Goal: Information Seeking & Learning: Get advice/opinions

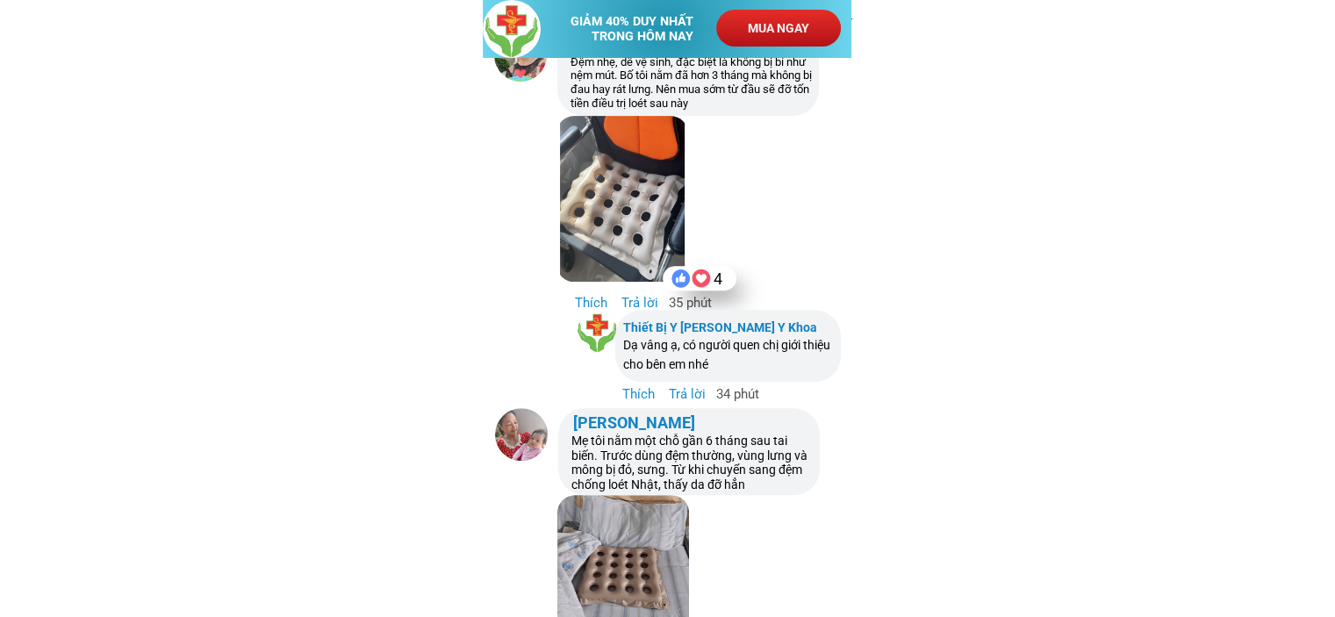
scroll to position [7213, 0]
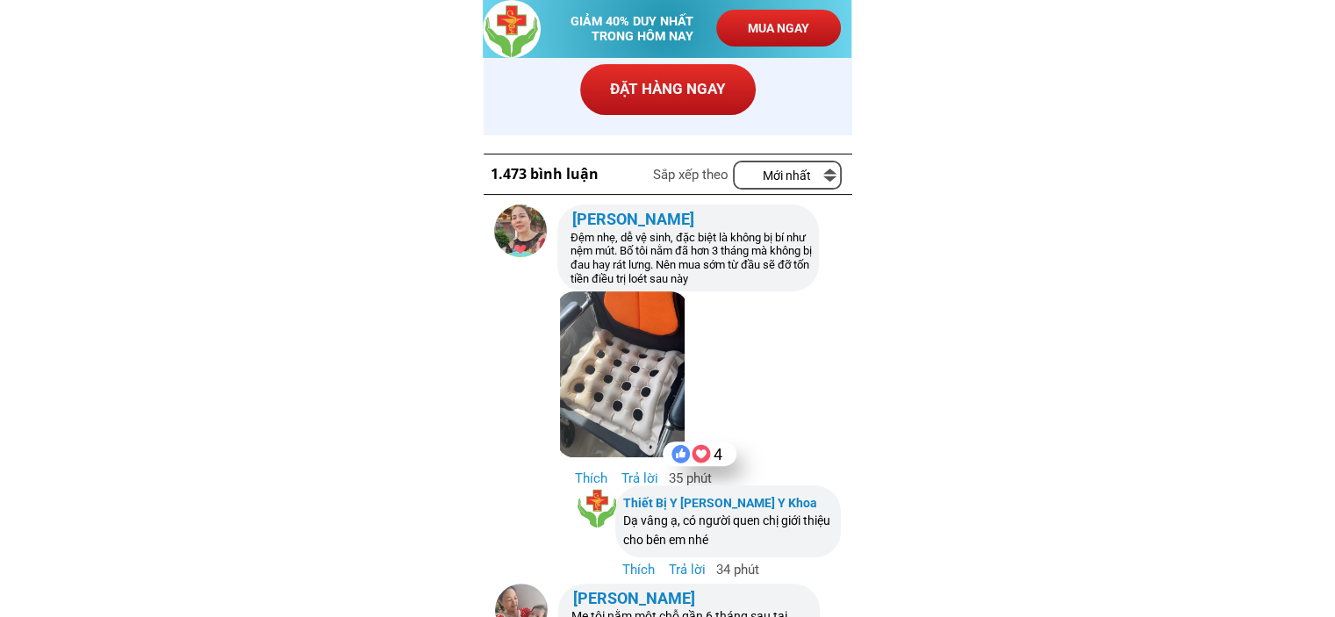
click at [562, 174] on h3 "1.473 bình luận" at bounding box center [551, 174] width 121 height 23
copy h3 "1.473 bình luận"
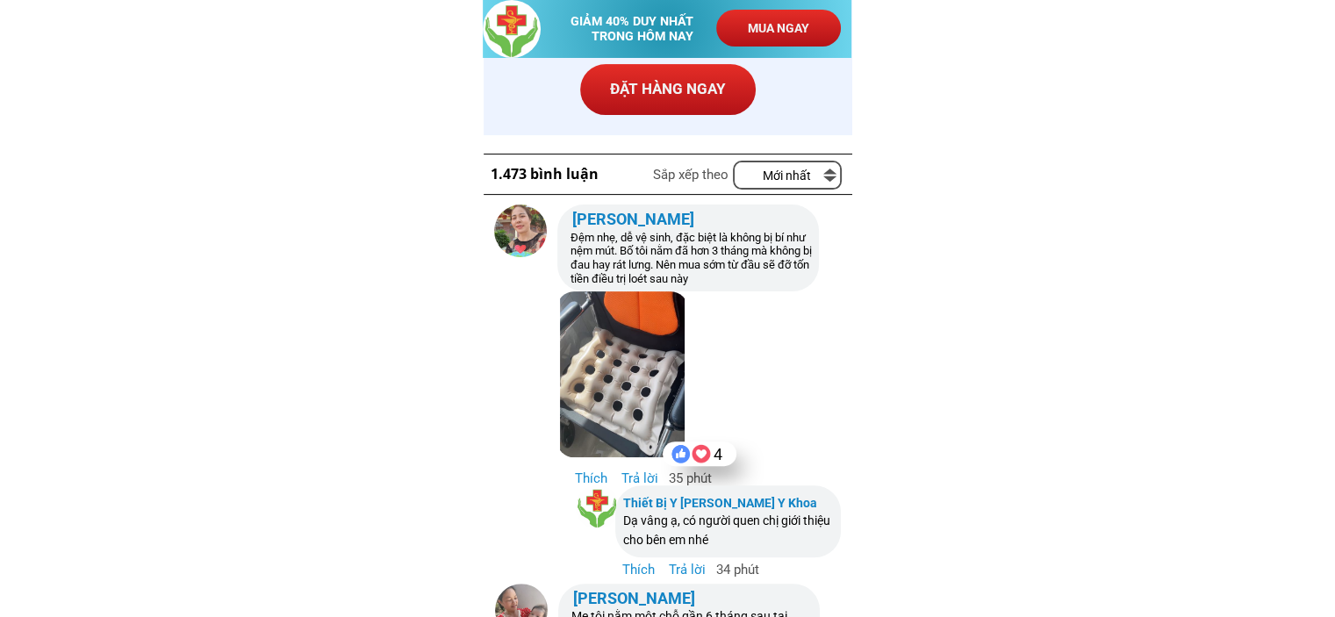
click at [691, 177] on h3 "Sắp xếp theo" at bounding box center [695, 174] width 85 height 21
copy h3 "Sắp xếp theo"
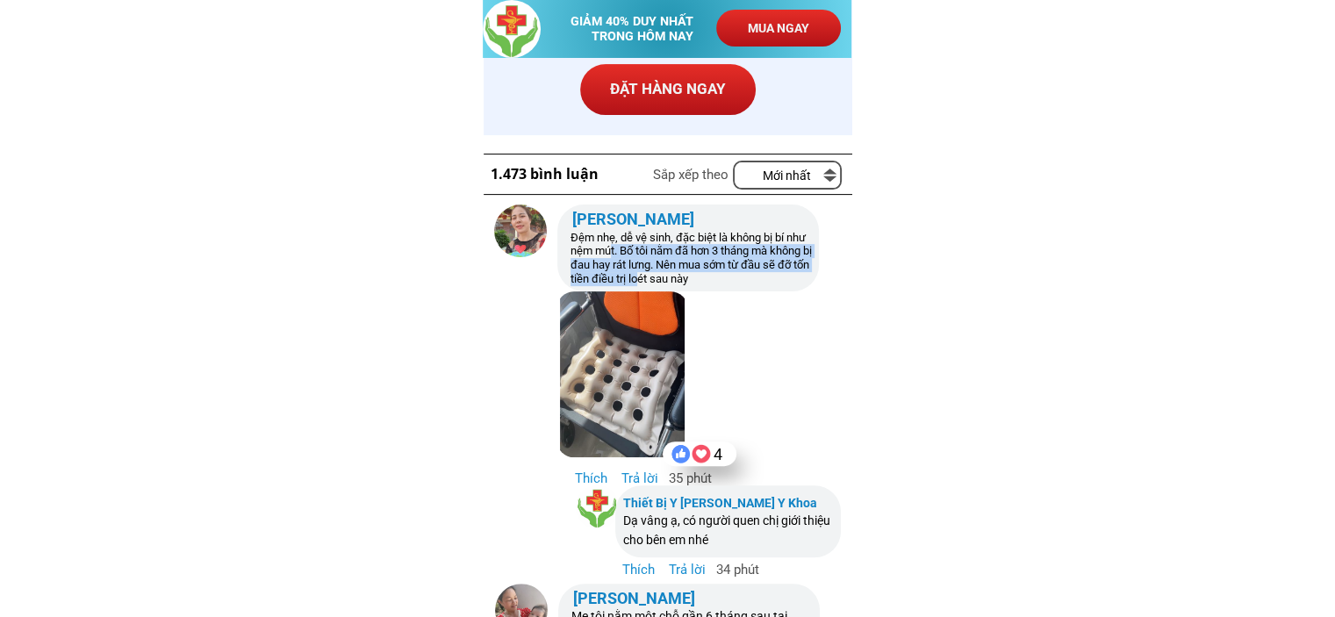
drag, startPoint x: 639, startPoint y: 265, endPoint x: 604, endPoint y: 249, distance: 38.5
click at [604, 249] on h3 "Đệm nhẹ, dễ vệ sinh, đặc biệt là không bị bí như nệm mút. Bố tôi nằm đã hơn 3 t…" at bounding box center [691, 258] width 242 height 54
click at [586, 247] on h3 "Đệm nhẹ, dễ vệ sinh, đặc biệt là không bị bí như nệm mút. Bố tôi nằm đã hơn 3 t…" at bounding box center [691, 258] width 242 height 54
drag, startPoint x: 571, startPoint y: 237, endPoint x: 715, endPoint y: 279, distance: 149.9
click at [715, 279] on h3 "Đệm nhẹ, dễ vệ sinh, đặc biệt là không bị bí như nệm mút. Bố tôi nằm đã hơn 3 t…" at bounding box center [691, 258] width 242 height 54
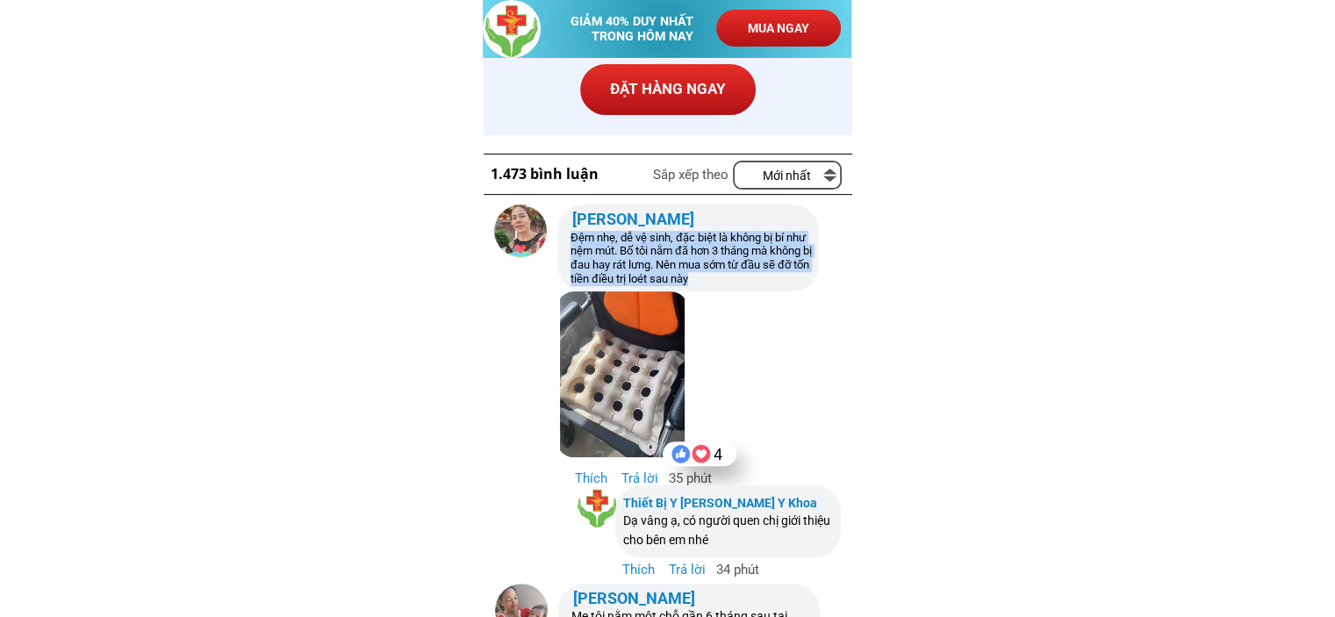
copy h3 "Đệm nhẹ, dễ vệ sinh, đặc biệt là không bị bí như nệm mút. Bố tôi nằm đã hơn 3 t…"
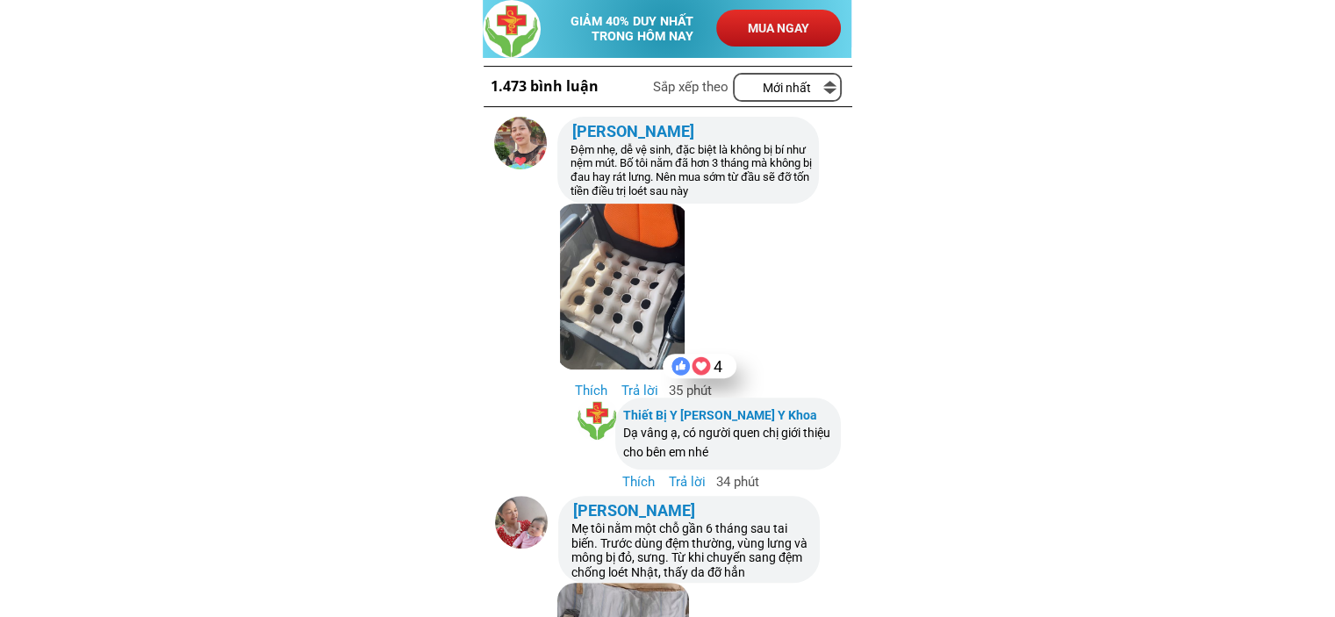
drag, startPoint x: 622, startPoint y: 433, endPoint x: 716, endPoint y: 455, distance: 96.6
click at [716, 455] on h3 "Dạ vâng ạ, có người quen chị giới thiệu cho bên em nhé" at bounding box center [728, 442] width 211 height 39
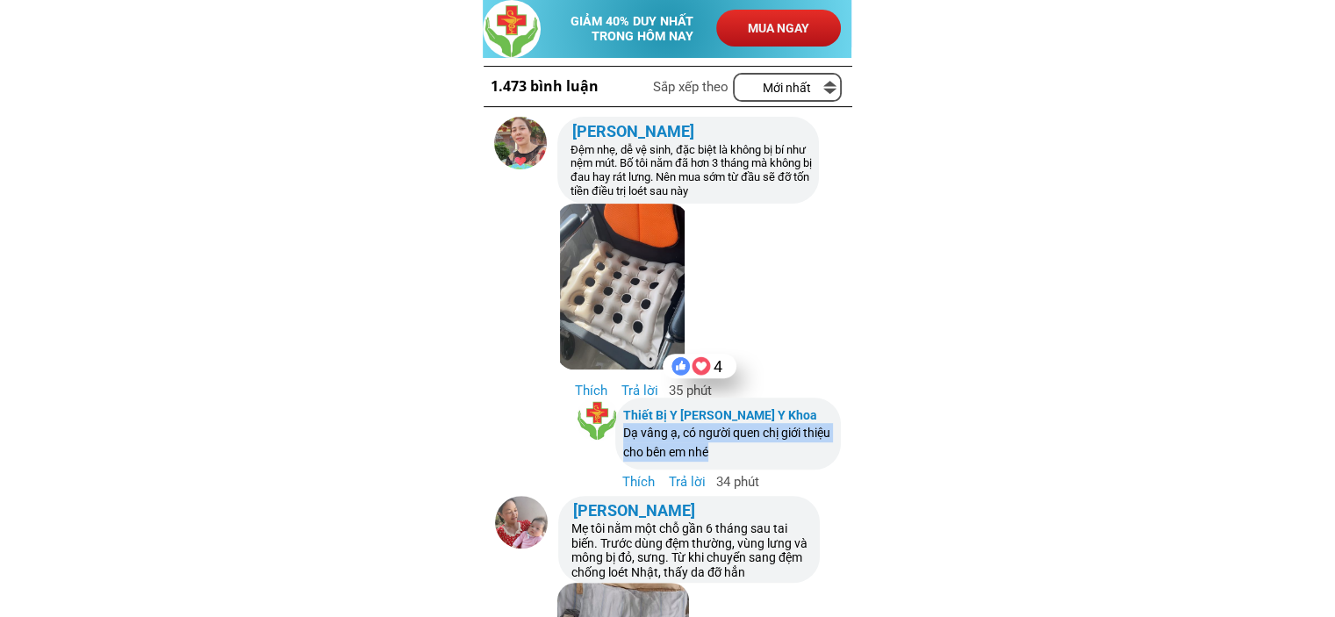
click at [716, 455] on h3 "Dạ vâng ạ, có người quen chị giới thiệu cho bên em nhé" at bounding box center [728, 442] width 211 height 39
drag, startPoint x: 624, startPoint y: 413, endPoint x: 783, endPoint y: 412, distance: 158.8
click at [783, 412] on h3 "Thiết Bị Y [PERSON_NAME] Y Khoa" at bounding box center [728, 414] width 211 height 19
copy h3 "Thiết Bị Y [PERSON_NAME] Y Khoa"
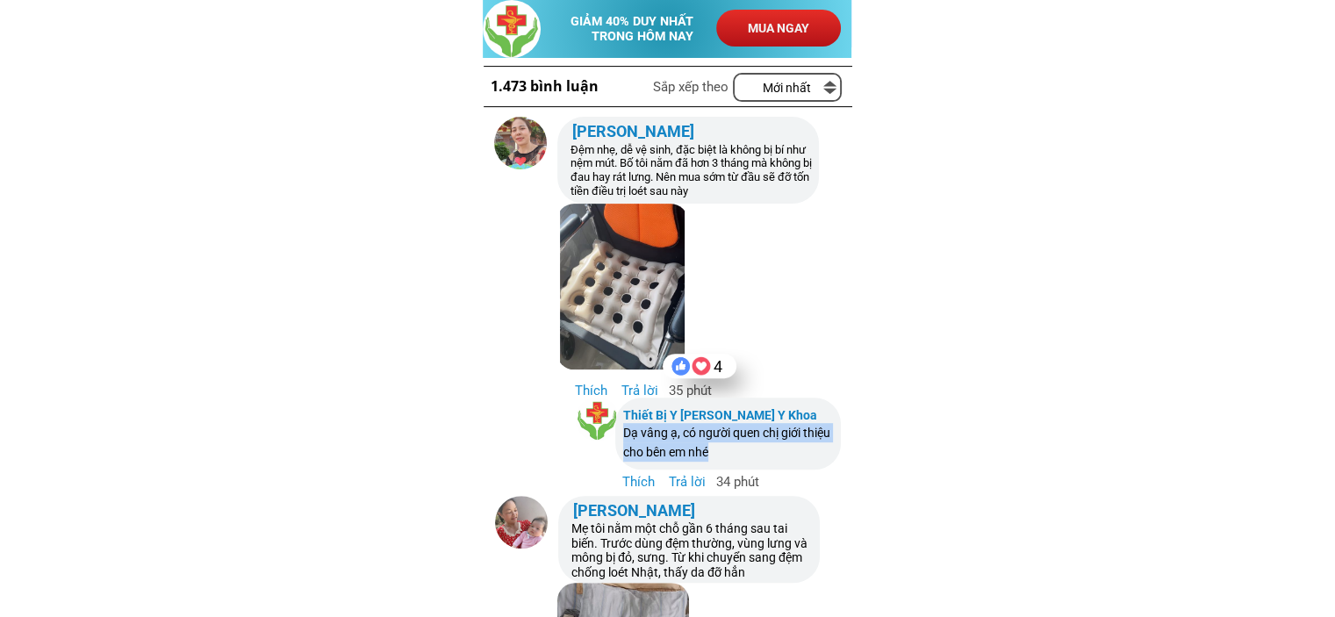
drag, startPoint x: 624, startPoint y: 432, endPoint x: 726, endPoint y: 448, distance: 103.1
click at [726, 448] on h3 "Dạ vâng ạ, có người quen chị giới thiệu cho bên em nhé" at bounding box center [728, 442] width 211 height 39
copy h3 "Dạ vâng ạ, có người quen chị giới thiệu cho bên em nhé"
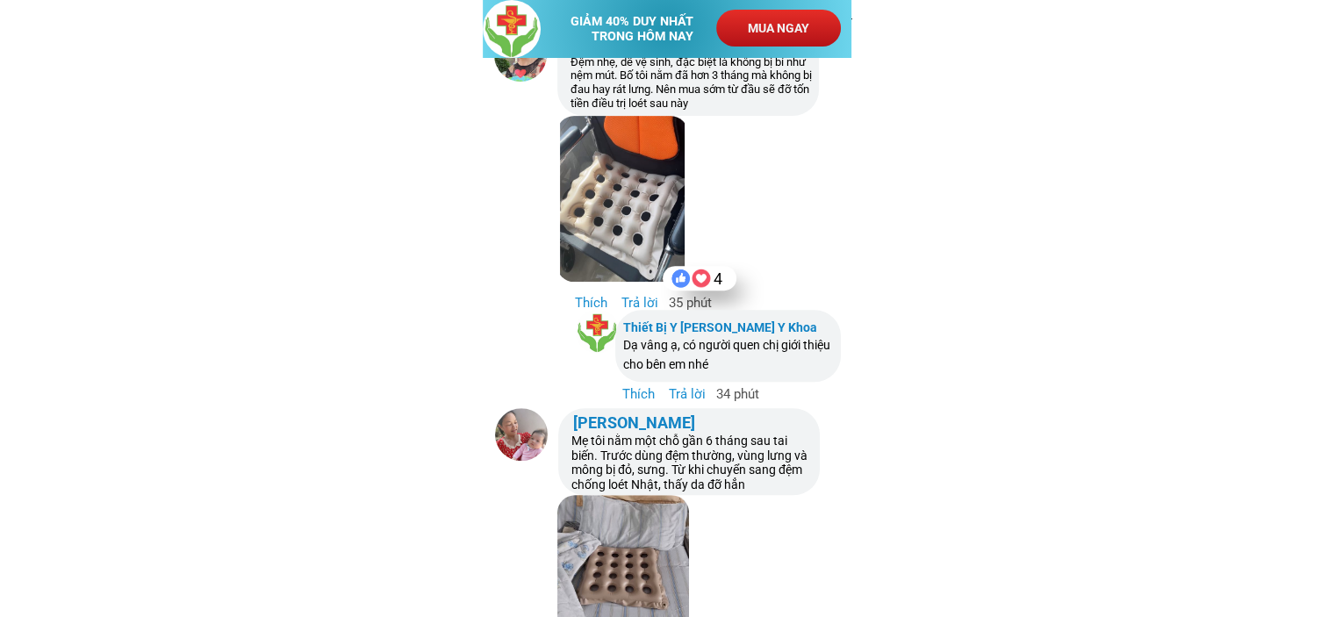
scroll to position [7564, 0]
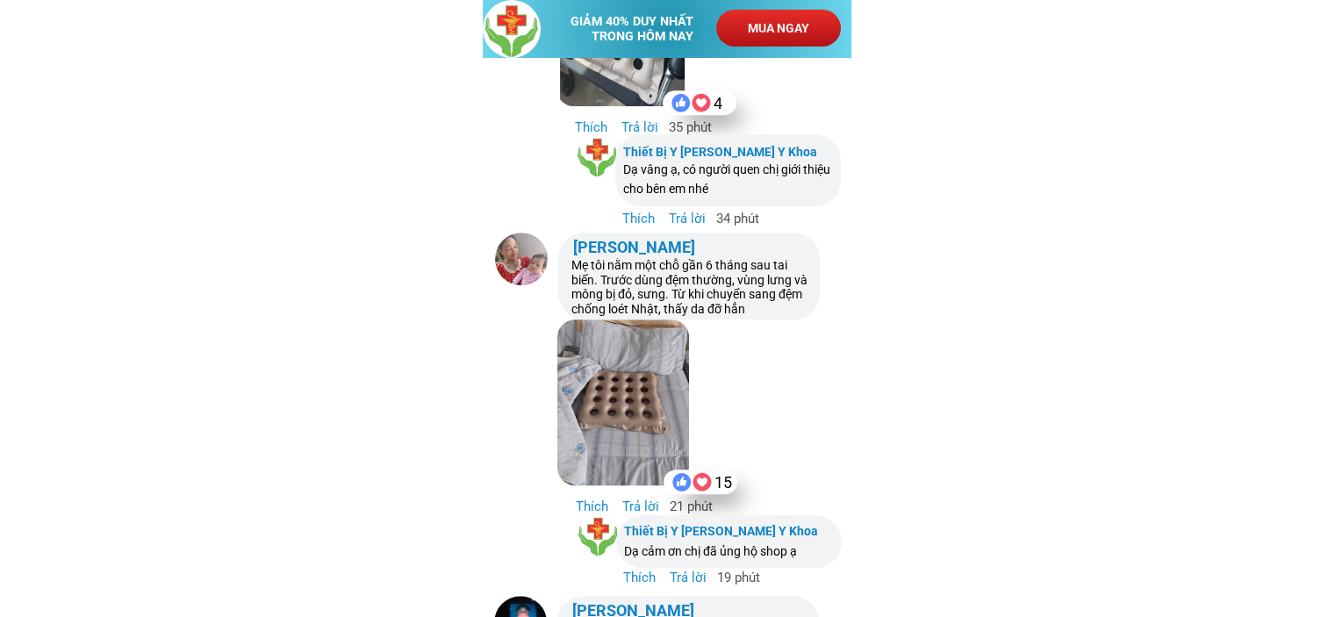
click at [625, 245] on h3 "[PERSON_NAME]" at bounding box center [634, 247] width 123 height 25
copy h3 "[PERSON_NAME]"
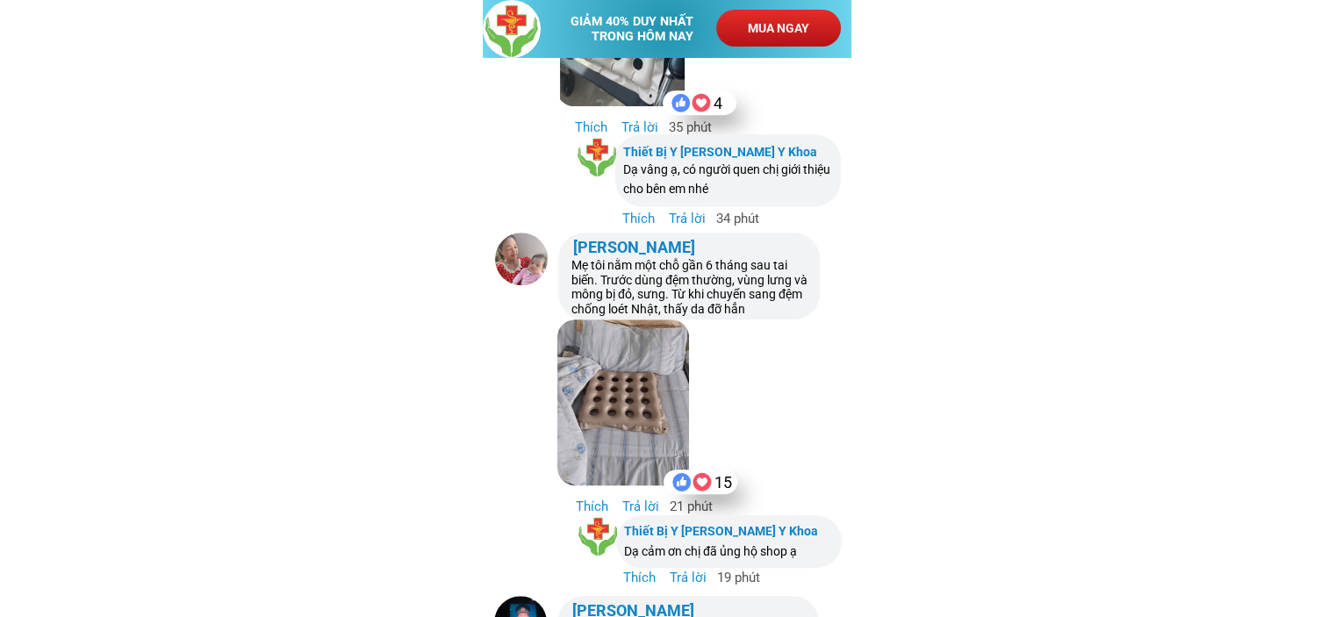
click at [732, 293] on h3 "Mẹ tôi nằm một chỗ gần 6 tháng sau tai biến. Trước dùng đệm thường, vùng lưng v…" at bounding box center [692, 287] width 242 height 59
click at [739, 305] on h3 "Mẹ tôi nằm một chỗ gần 6 tháng sau tai biến. Trước dùng đệm thường, vùng lưng v…" at bounding box center [692, 287] width 242 height 59
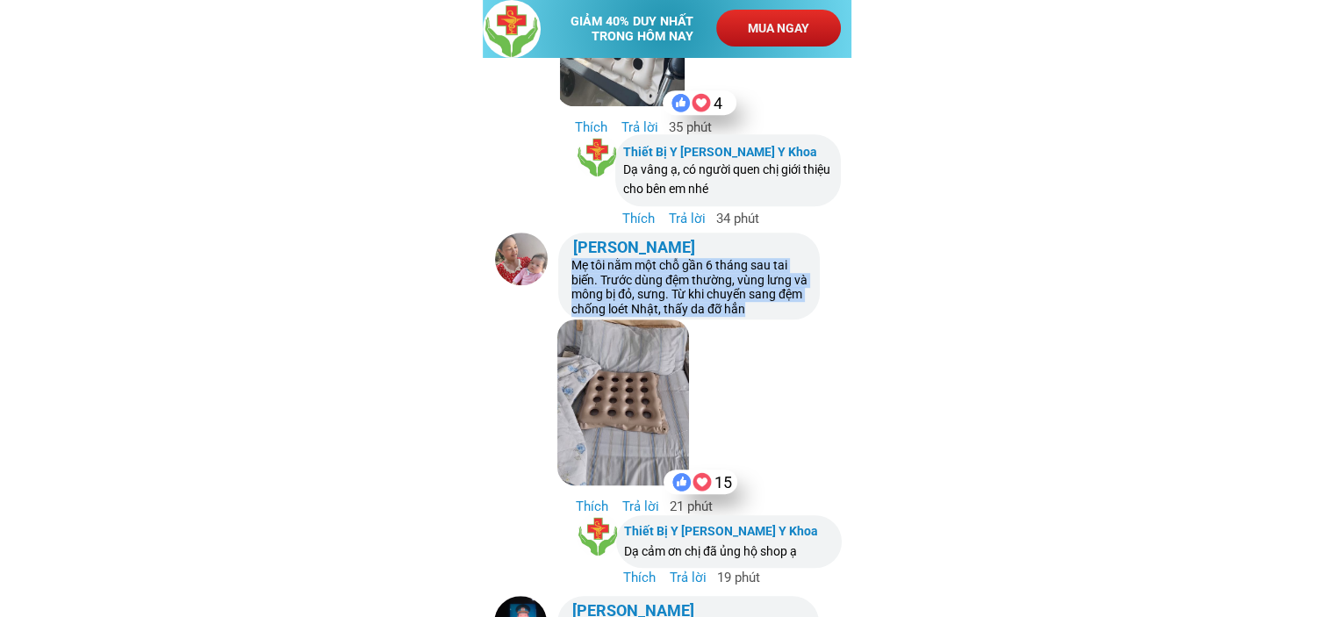
click at [739, 305] on h3 "Mẹ tôi nằm một chỗ gần 6 tháng sau tai biến. Trước dùng đệm thường, vùng lưng v…" at bounding box center [692, 287] width 242 height 59
copy h3 "Mẹ tôi nằm một chỗ gần 6 tháng sau tai biến. Trước dùng đệm thường, vùng lưng v…"
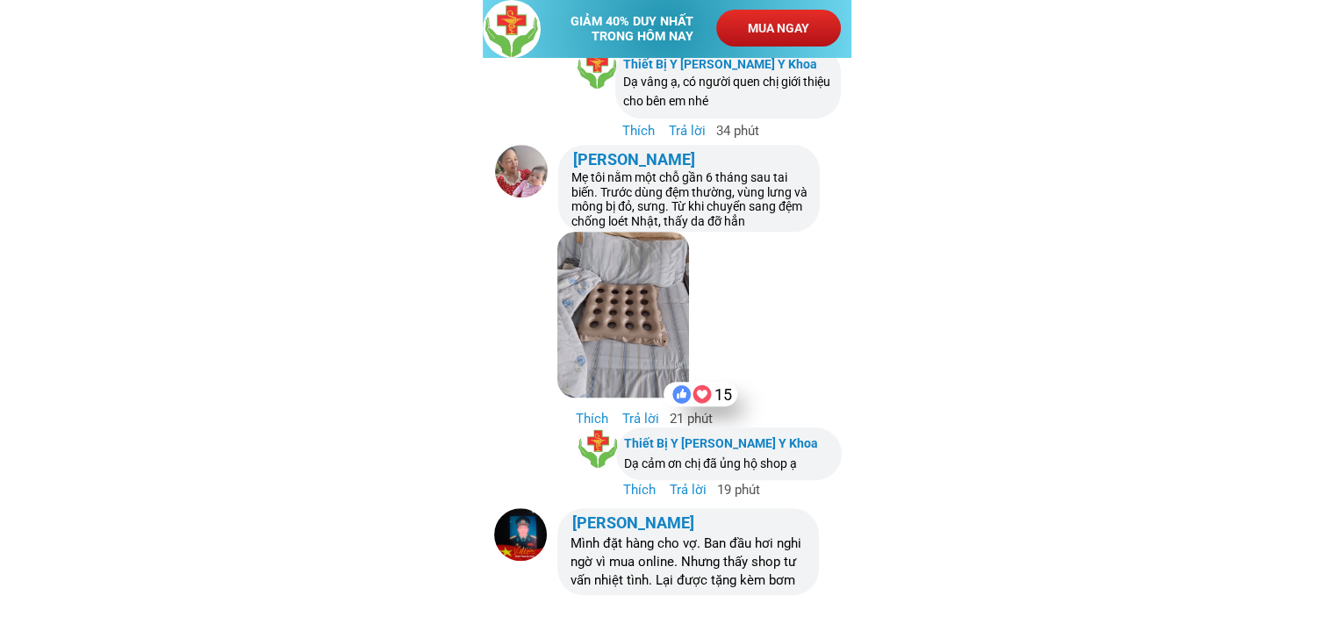
click at [723, 464] on h3 "Dạ cảm ơn chị đã ủng hộ shop ạ" at bounding box center [729, 463] width 211 height 19
copy h3 "Dạ cảm ơn chị đã ủng hộ shop ạ"
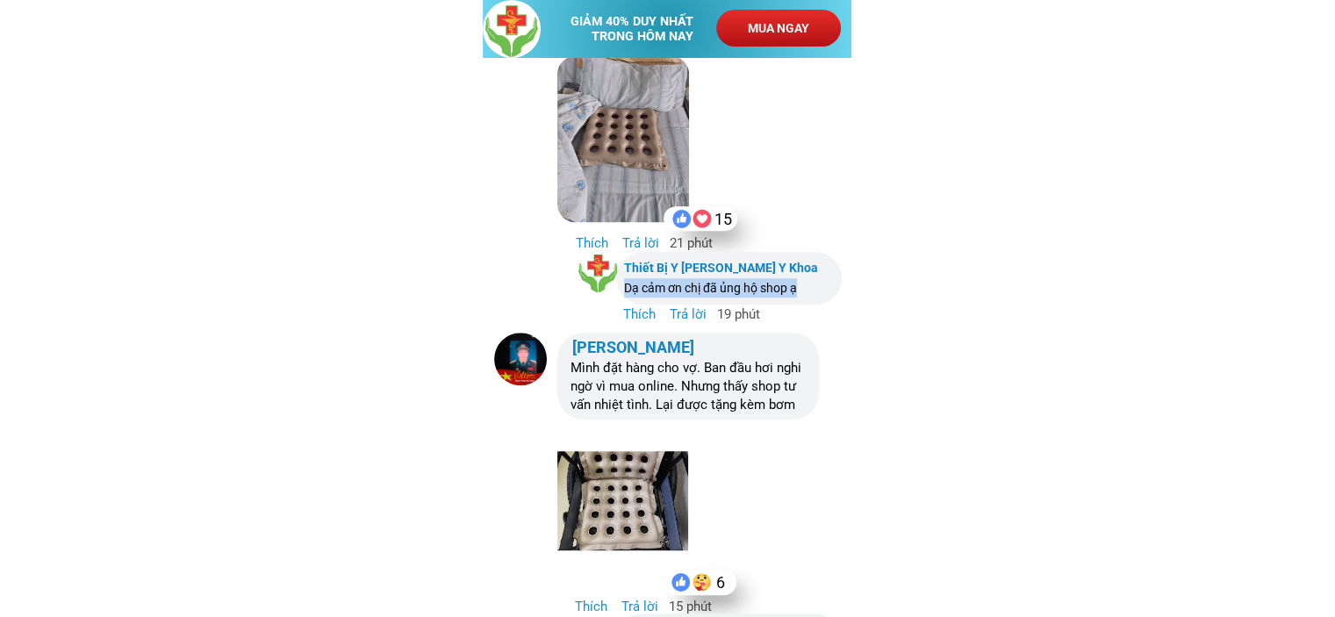
scroll to position [8002, 0]
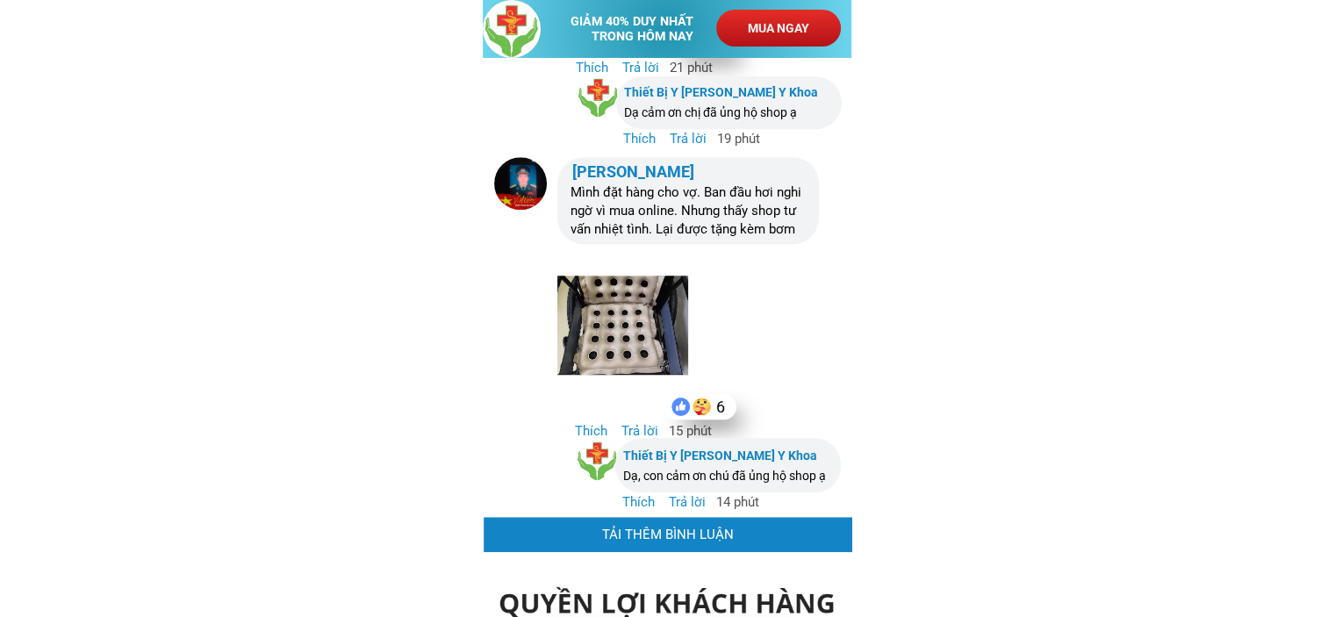
click at [621, 171] on h3 "[PERSON_NAME]" at bounding box center [633, 172] width 123 height 25
copy h3 "[PERSON_NAME]"
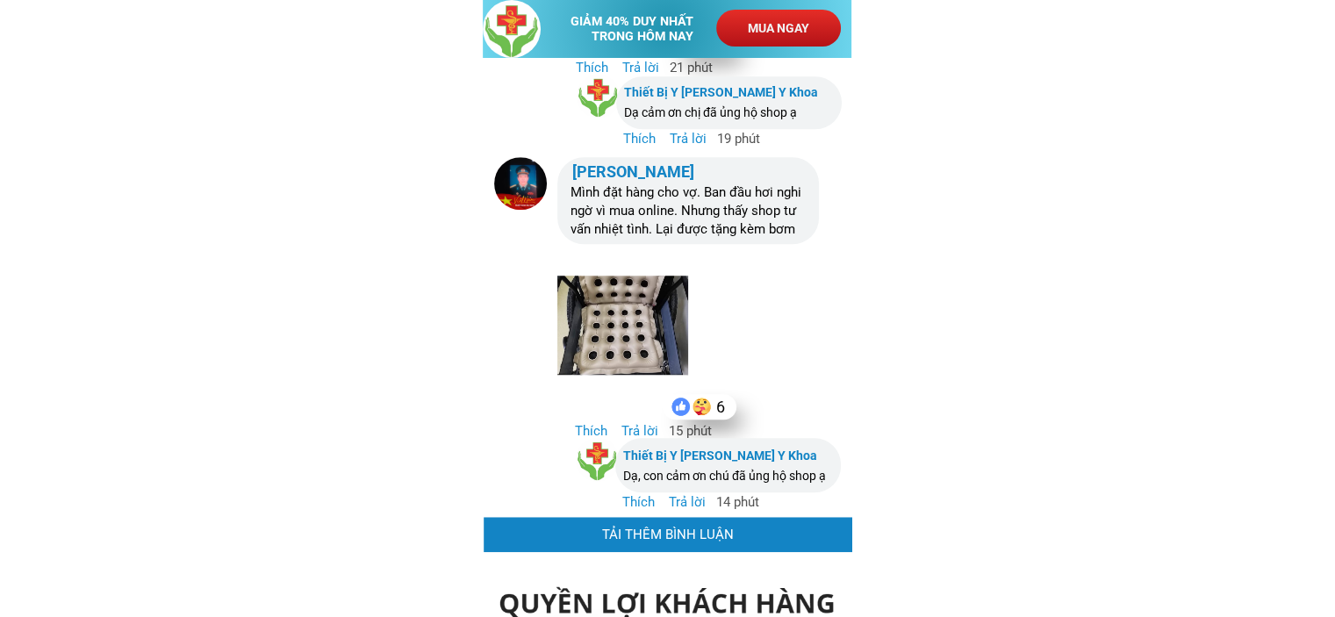
click at [711, 223] on h3 "Mình đặt hàng cho vợ. Ban đầu hơi nghi ngờ vì mua online. Nhưng thấy shop tư vấ…" at bounding box center [691, 210] width 242 height 55
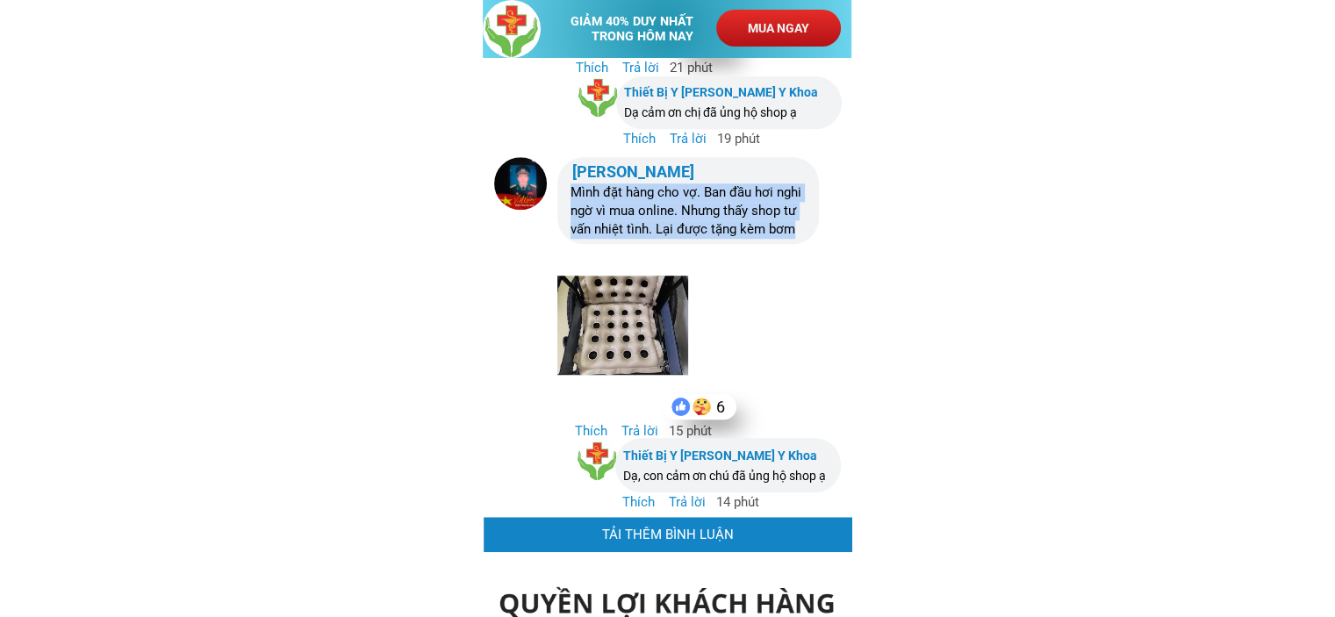
click at [711, 223] on h3 "Mình đặt hàng cho vợ. Ban đầu hơi nghi ngờ vì mua online. Nhưng thấy shop tư vấ…" at bounding box center [691, 210] width 242 height 55
copy h3 "Mình đặt hàng cho vợ. Ban đầu hơi nghi ngờ vì mua online. Nhưng thấy shop tư vấ…"
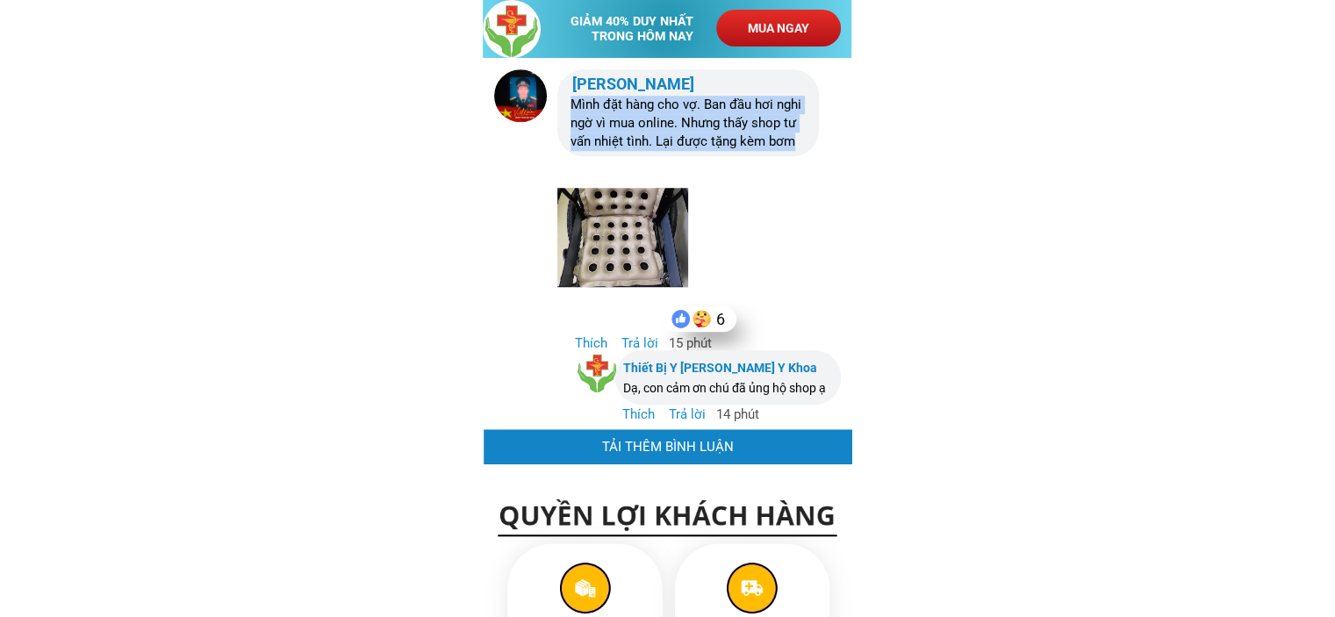
click at [766, 382] on h3 "Dạ, con cảm ơn chú đã ủng hộ shop ạ" at bounding box center [728, 387] width 211 height 19
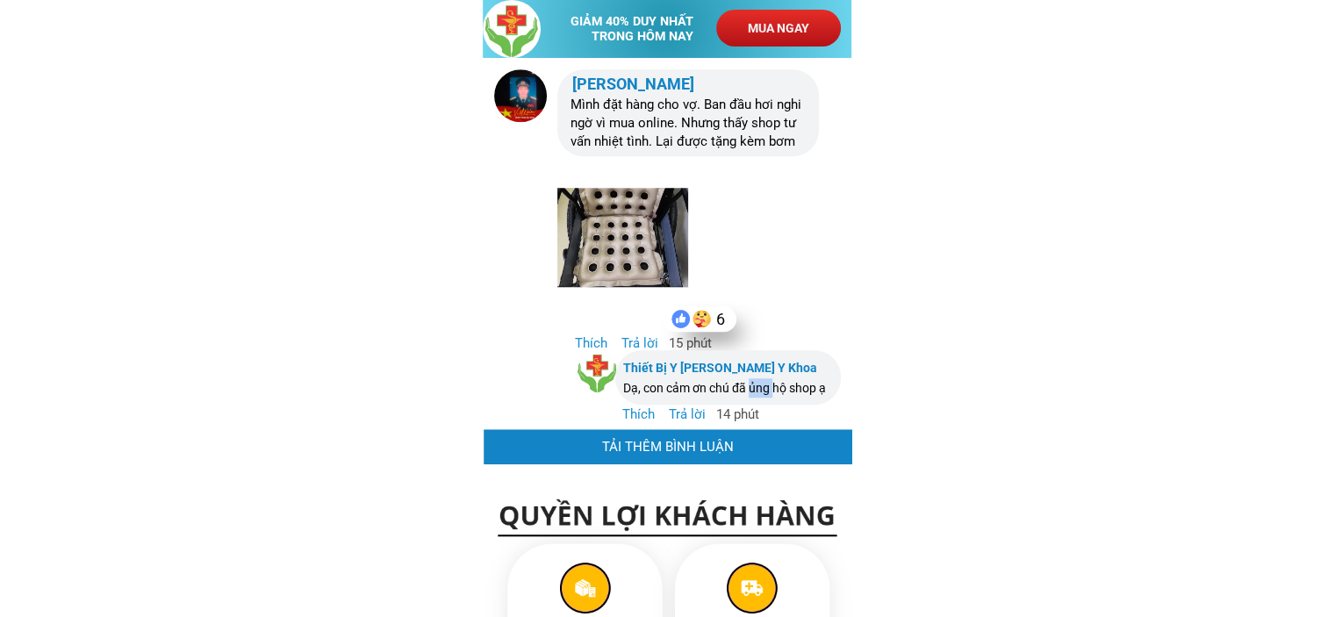
click at [766, 382] on h3 "Dạ, con cảm ơn chú đã ủng hộ shop ạ" at bounding box center [728, 387] width 211 height 19
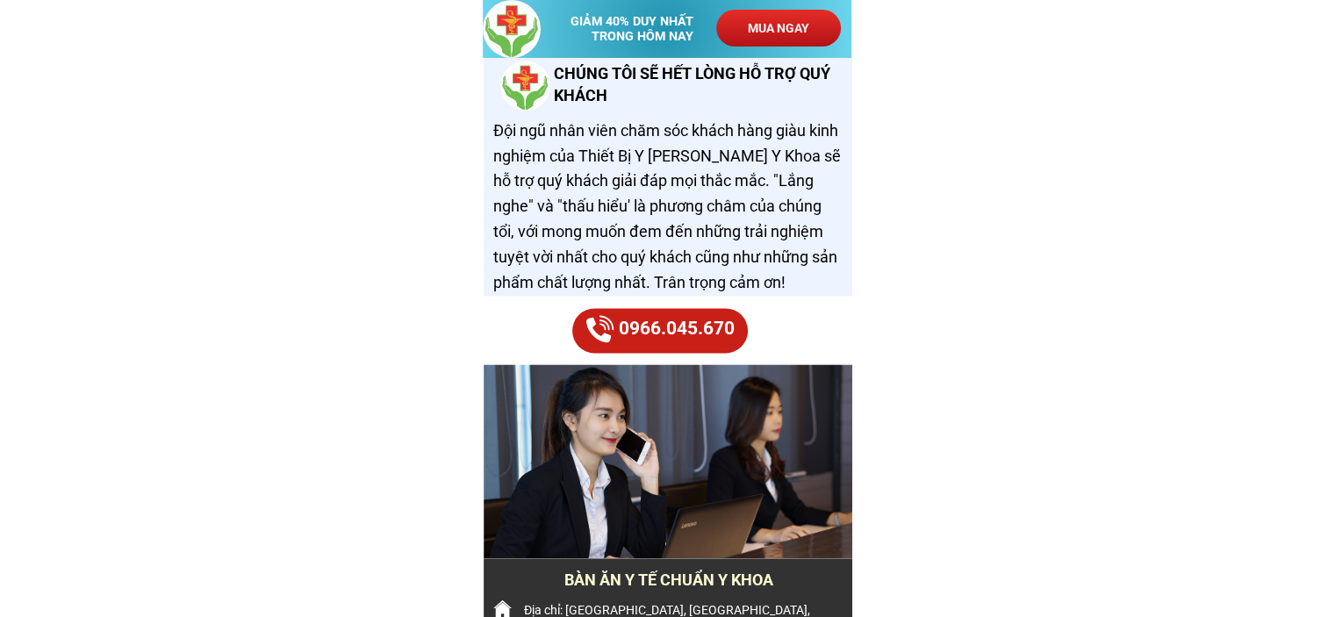
scroll to position [8792, 0]
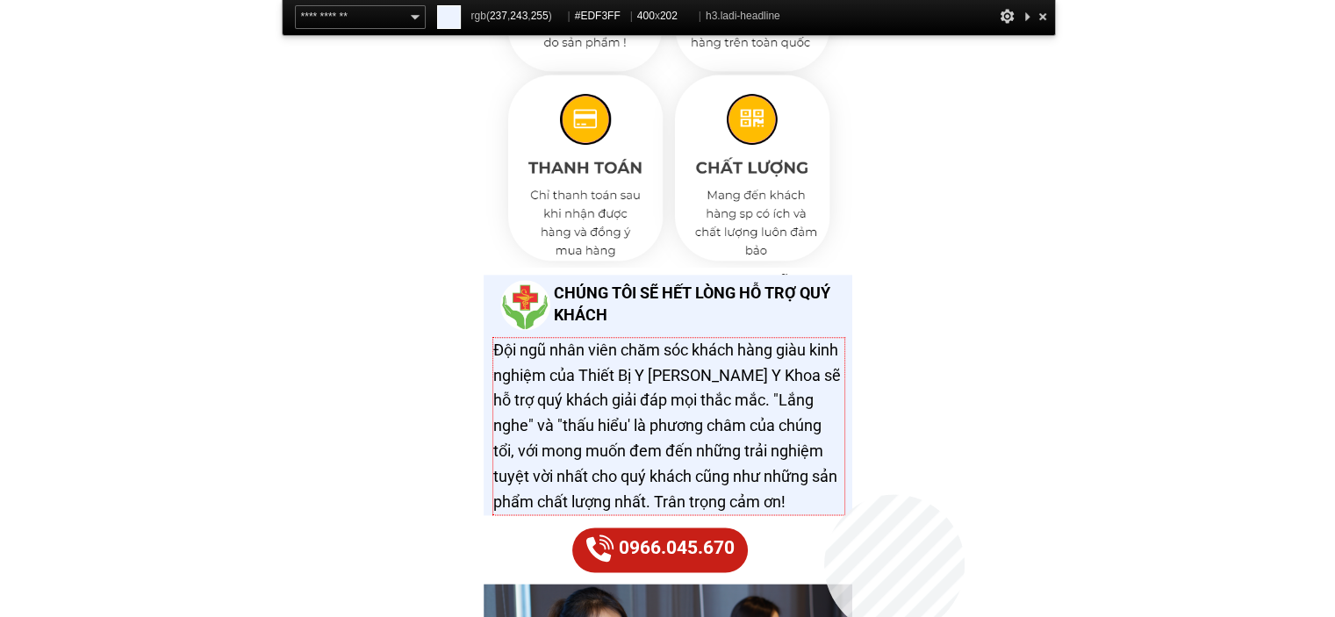
click at [824, 494] on h3 "Đội ngũ nhân viên chăm sóc khách hàng giàu kinh nghiệm của Thiết Bị Y [PERSON_N…" at bounding box center [668, 426] width 351 height 177
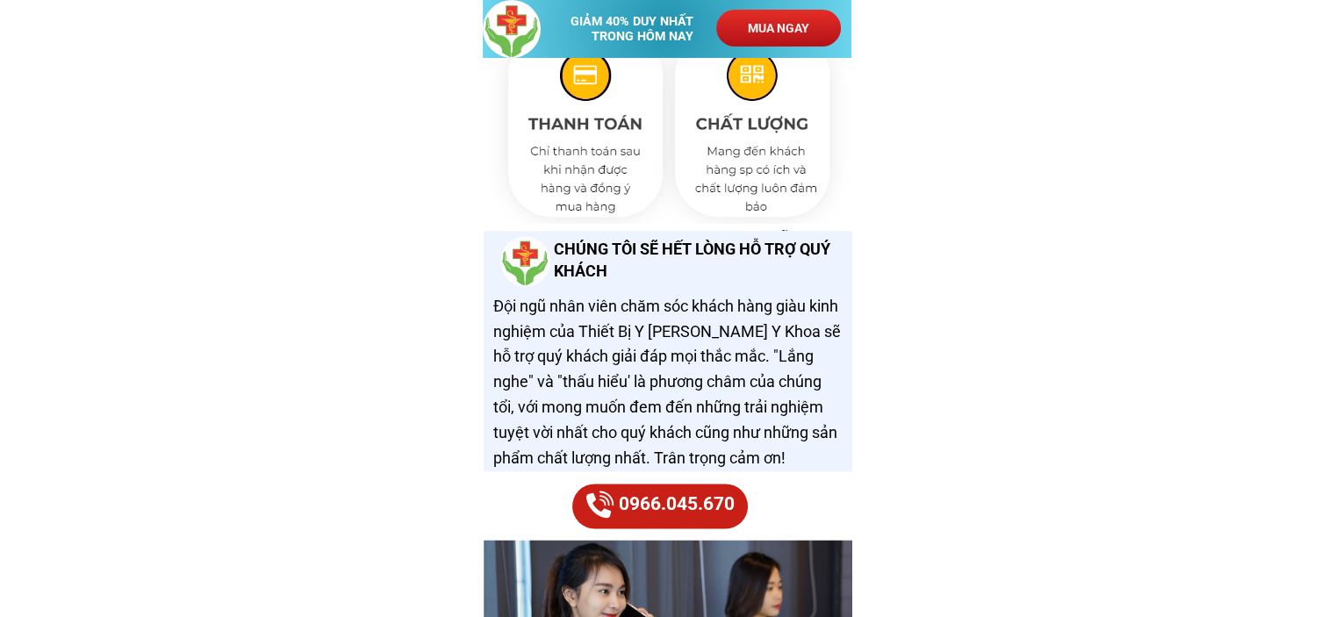
click at [588, 246] on h3 "CHÚNG TÔI SẼ HẾT LÒNG HỖ TRỢ QUÝ KHÁCH" at bounding box center [700, 260] width 292 height 44
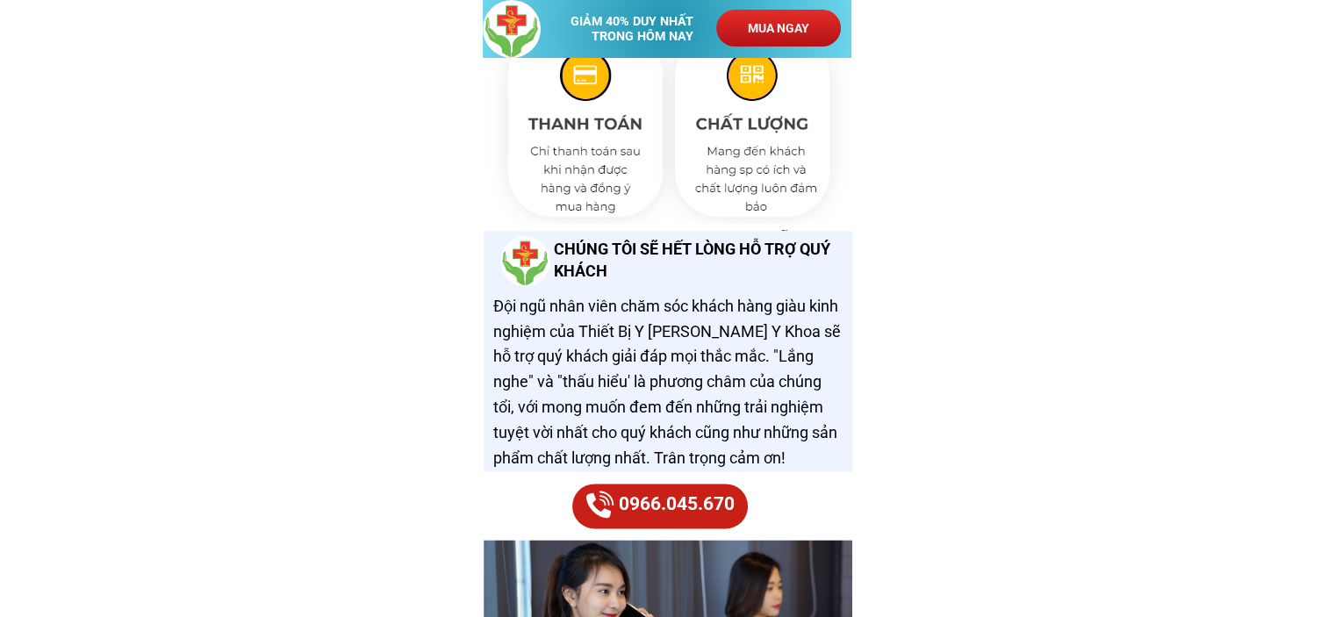
scroll to position [8880, 0]
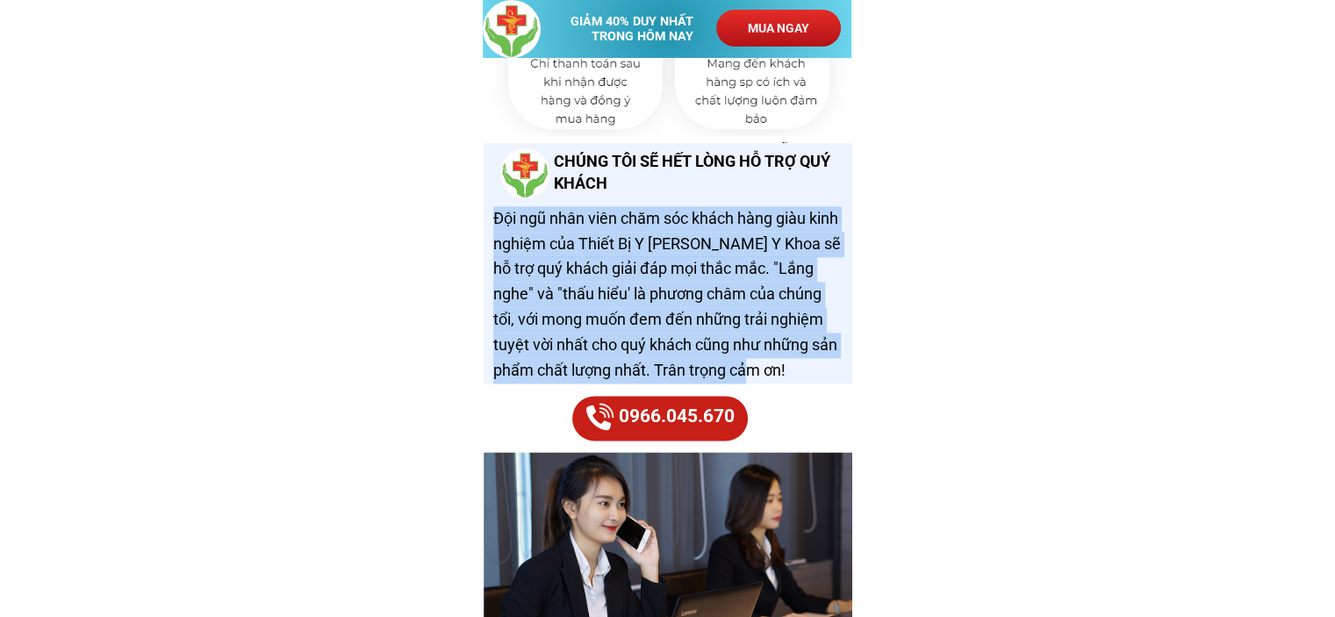
drag, startPoint x: 495, startPoint y: 216, endPoint x: 764, endPoint y: 361, distance: 305.8
click at [764, 361] on h3 "Đội ngũ nhân viên chăm sóc khách hàng giàu kinh nghiệm của Thiết Bị Y [PERSON_N…" at bounding box center [668, 294] width 351 height 177
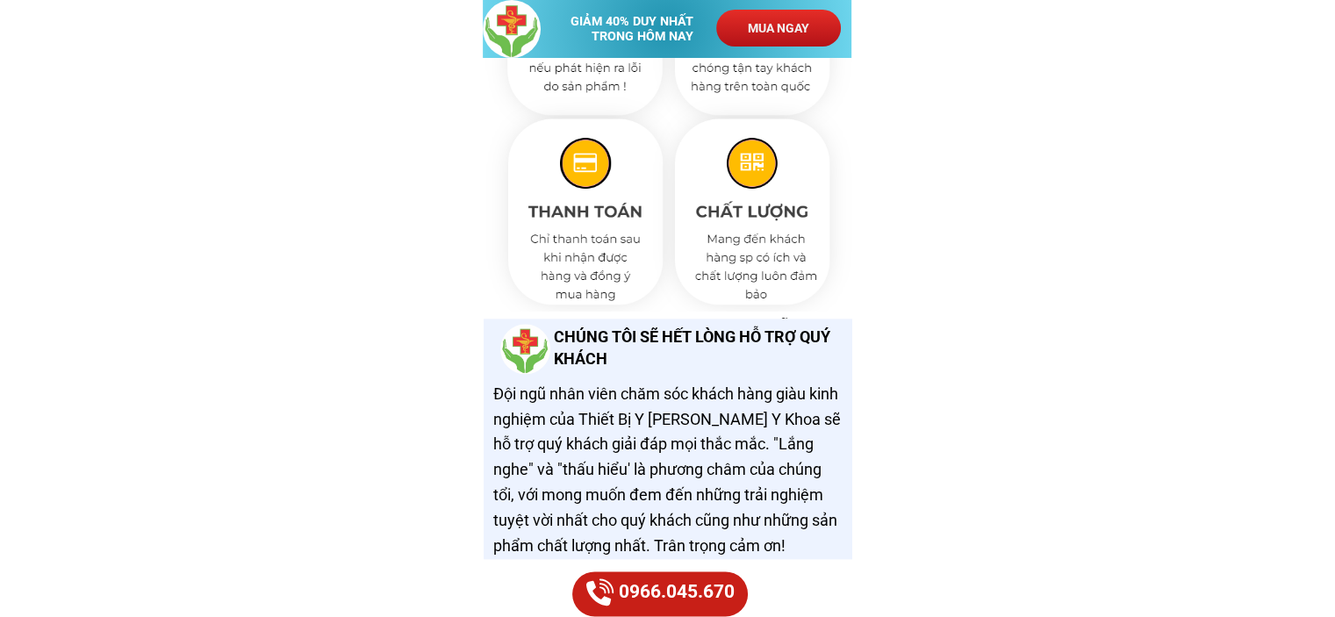
scroll to position [8617, 0]
